Goal: Check status: Check status

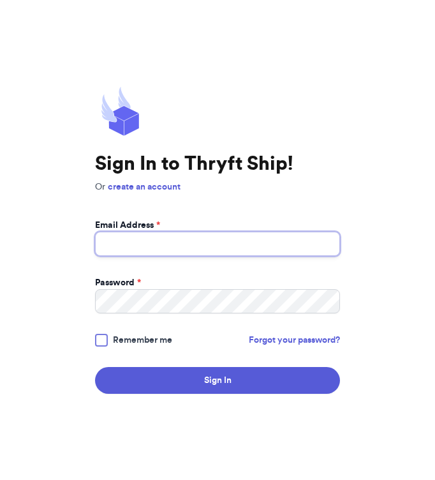
type input "[EMAIL_ADDRESS][DOMAIN_NAME]"
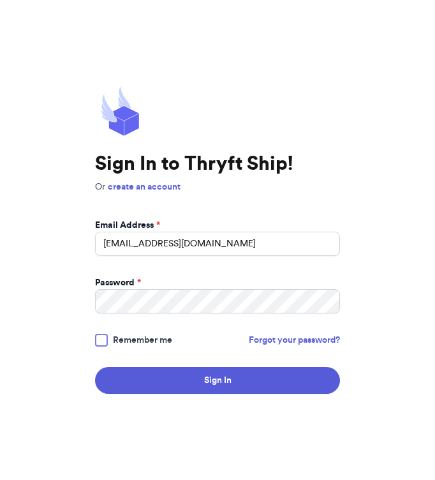
click at [279, 379] on button "Sign In" at bounding box center [217, 380] width 245 height 27
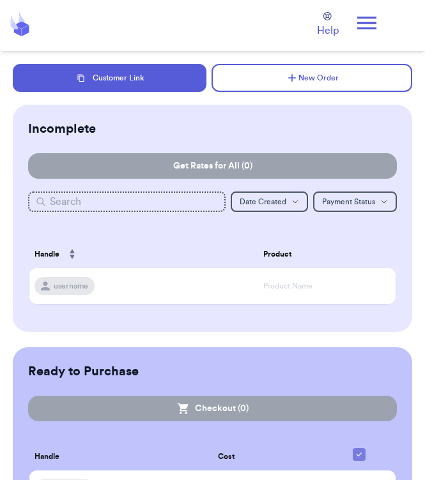
click at [372, 22] on icon at bounding box center [366, 23] width 19 height 13
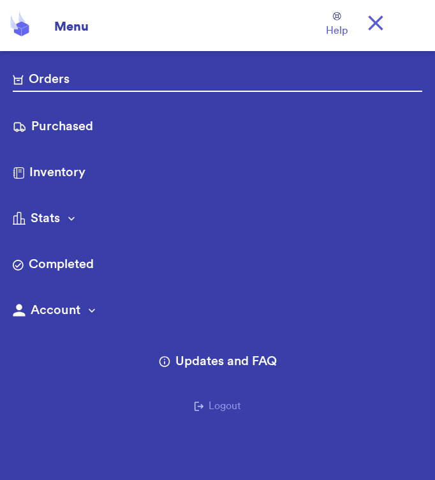
click at [164, 119] on link "Purchased" at bounding box center [218, 127] width 410 height 20
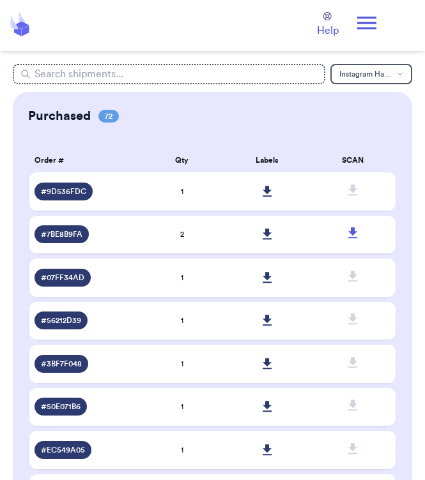
click at [269, 189] on icon at bounding box center [267, 191] width 10 height 11
